Goal: Transaction & Acquisition: Purchase product/service

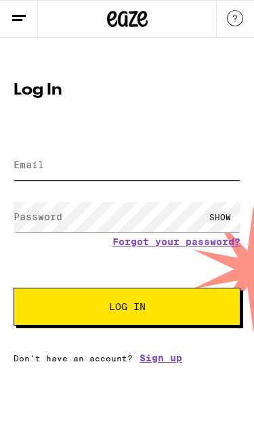
click at [163, 168] on input "Email" at bounding box center [127, 165] width 227 height 30
type input "meatman60@sbcglobal.net"
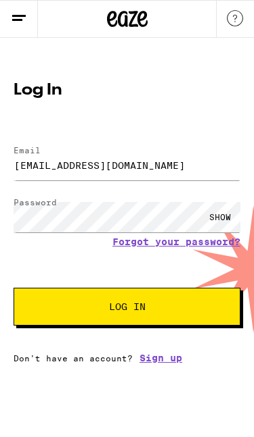
click at [174, 318] on button "Log In" at bounding box center [127, 307] width 227 height 38
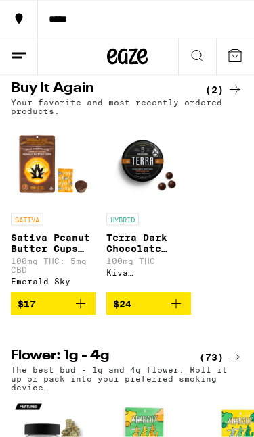
scroll to position [385, 0]
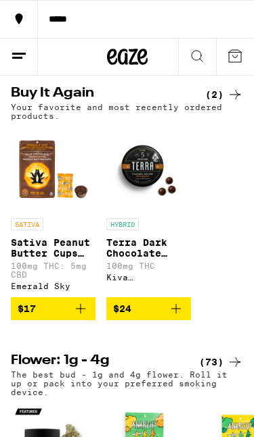
click at [47, 212] on img "Open page for Sativa Peanut Butter Cups 10-Pack from Emerald Sky" at bounding box center [53, 169] width 85 height 85
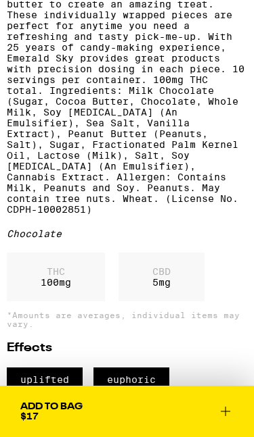
scroll to position [376, 0]
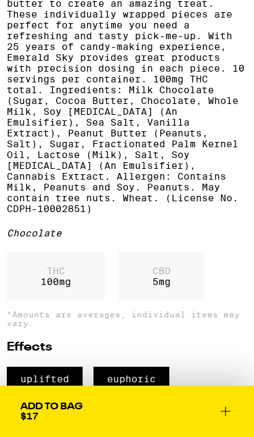
click at [67, 301] on div "THC 100 mg" at bounding box center [56, 276] width 98 height 49
click at [63, 277] on p "THC" at bounding box center [56, 271] width 30 height 11
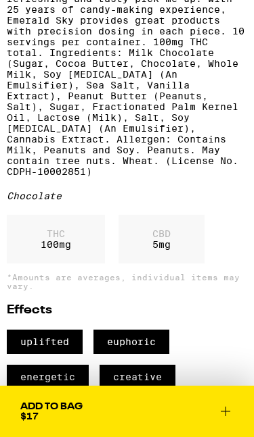
scroll to position [412, 0]
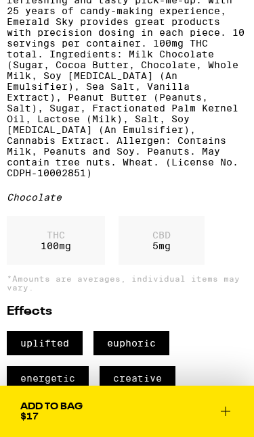
click at [62, 265] on div "THC 100 mg" at bounding box center [56, 240] width 98 height 49
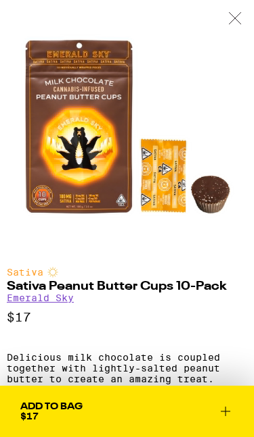
scroll to position [0, 0]
click at [239, 19] on icon at bounding box center [235, 18] width 14 height 12
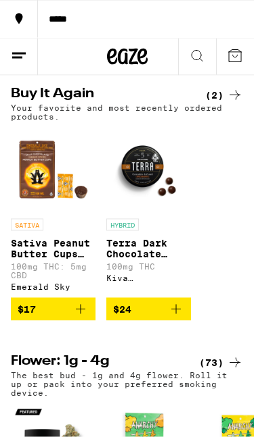
scroll to position [386, 0]
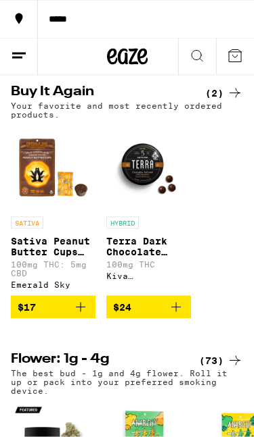
click at [148, 198] on img "Open page for Terra Dark Chocolate Espresso Beans from Kiva Confections" at bounding box center [148, 168] width 85 height 85
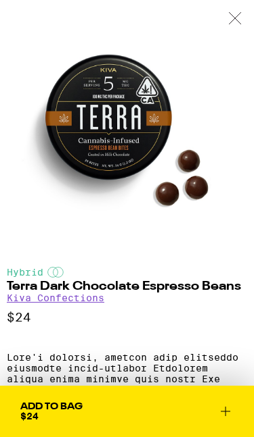
click at [230, 28] on div at bounding box center [235, 19] width 38 height 38
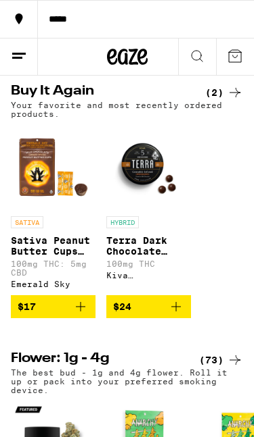
click at [64, 229] on div "SATIVA" at bounding box center [53, 222] width 85 height 12
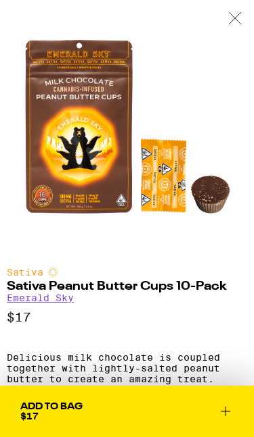
click at [240, 30] on div at bounding box center [235, 19] width 38 height 38
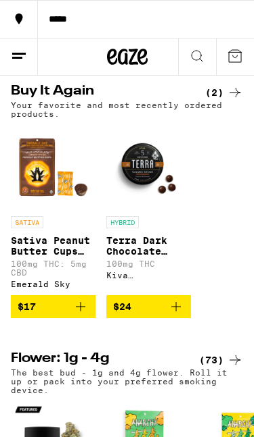
click at [238, 101] on icon at bounding box center [235, 93] width 16 height 16
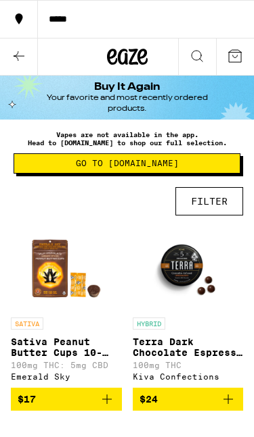
click at [226, 135] on p "Vapes are not available in the app. Head to Eaze.com to shop our full selection." at bounding box center [127, 138] width 227 height 16
click at [73, 291] on img "Open page for Sativa Peanut Butter Cups 10-Pack from Emerald Sky" at bounding box center [66, 269] width 85 height 85
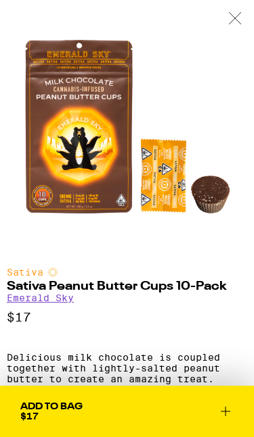
click at [241, 20] on icon at bounding box center [235, 18] width 14 height 12
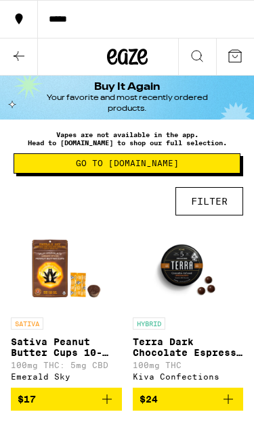
click at [179, 166] on span "Go to [DOMAIN_NAME]" at bounding box center [127, 164] width 212 height 8
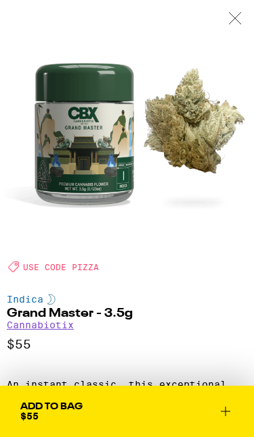
click at [235, 27] on div at bounding box center [235, 19] width 38 height 38
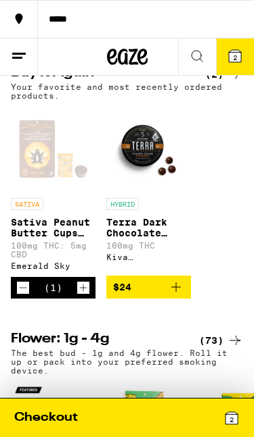
scroll to position [400, 0]
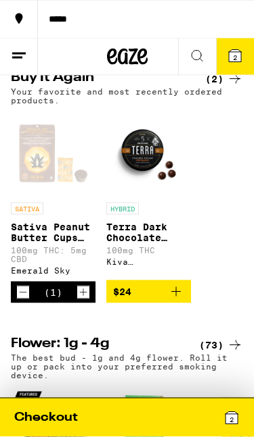
click at [88, 301] on icon "Increment" at bounding box center [83, 293] width 12 height 16
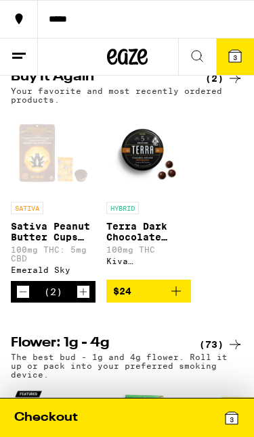
click at [243, 62] on button "3" at bounding box center [235, 57] width 38 height 37
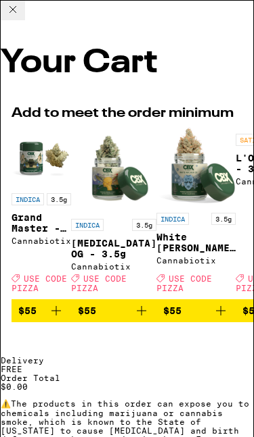
click at [21, 18] on icon at bounding box center [13, 9] width 16 height 16
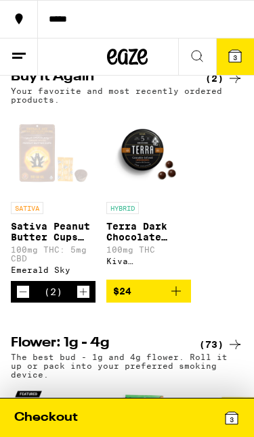
click at [243, 59] on button "3" at bounding box center [235, 57] width 38 height 37
